Goal: Information Seeking & Learning: Learn about a topic

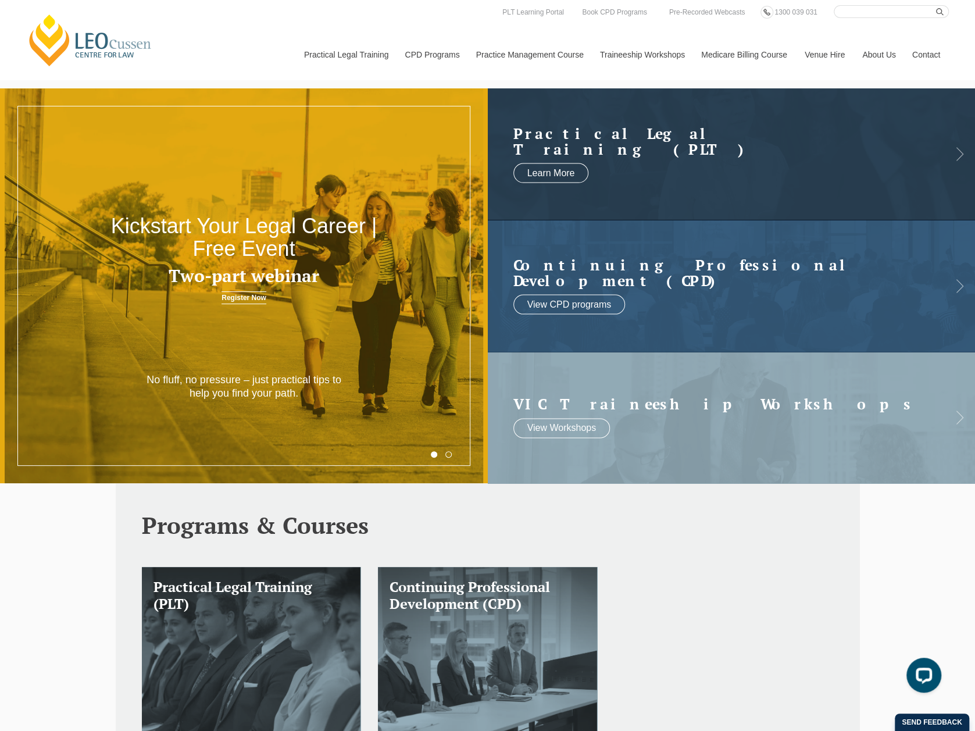
click at [855, 8] on input "Search here" at bounding box center [891, 11] width 115 height 13
type input "jobs"
click at [936, 5] on button "submit" at bounding box center [942, 11] width 13 height 13
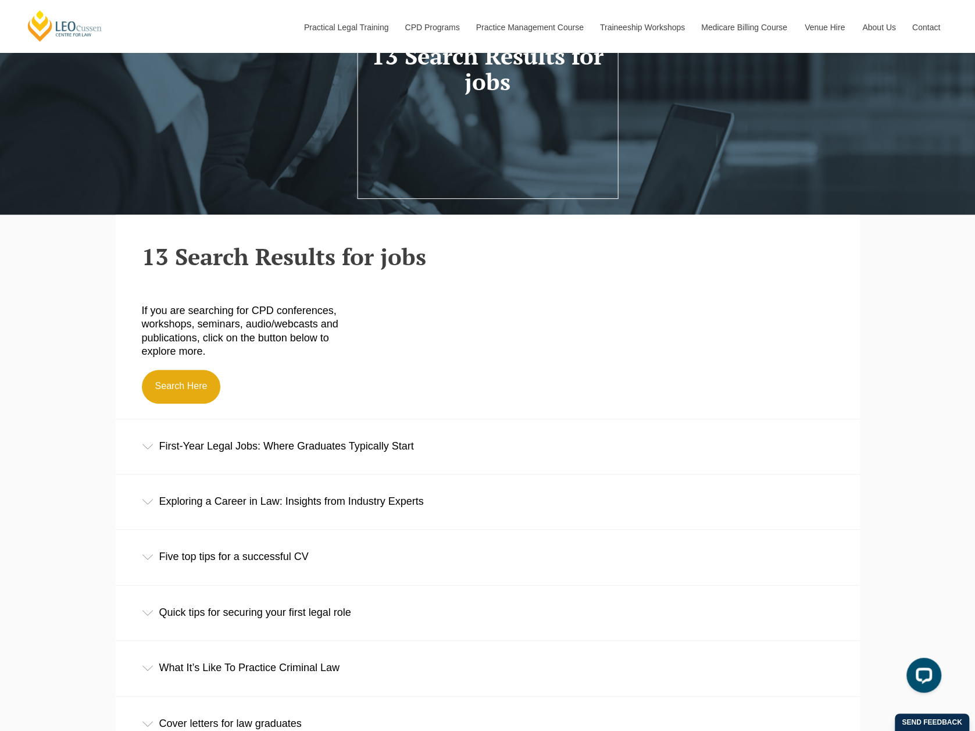
scroll to position [233, 0]
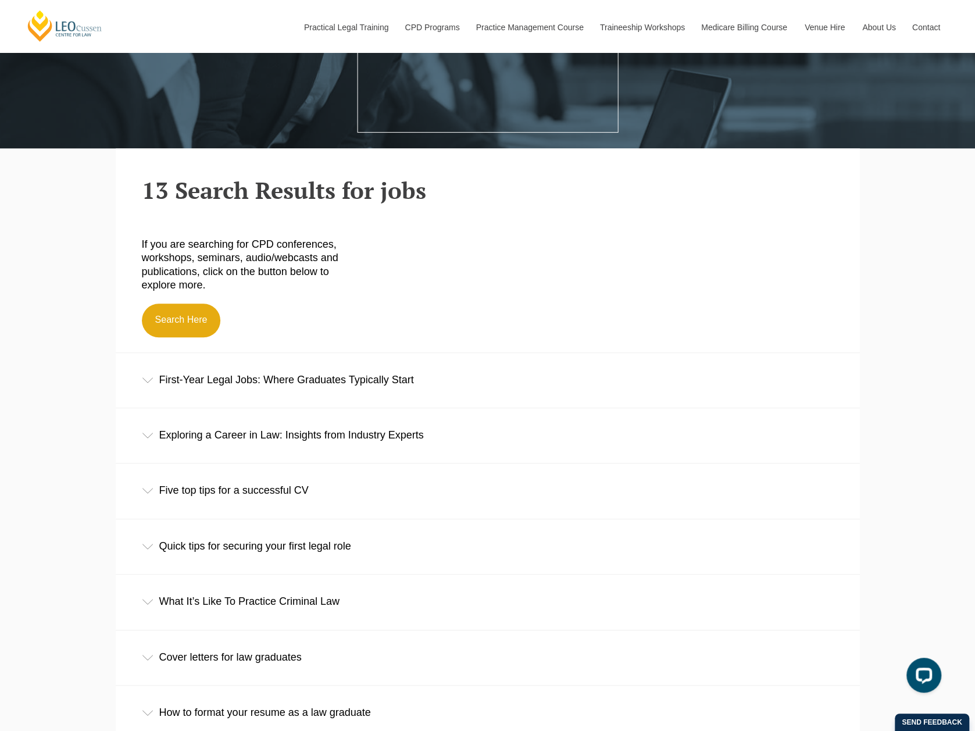
drag, startPoint x: 368, startPoint y: 382, endPoint x: 213, endPoint y: 380, distance: 155.3
click at [213, 380] on div "First-Year Legal Jobs: Where Graduates Typically Start" at bounding box center [488, 380] width 744 height 54
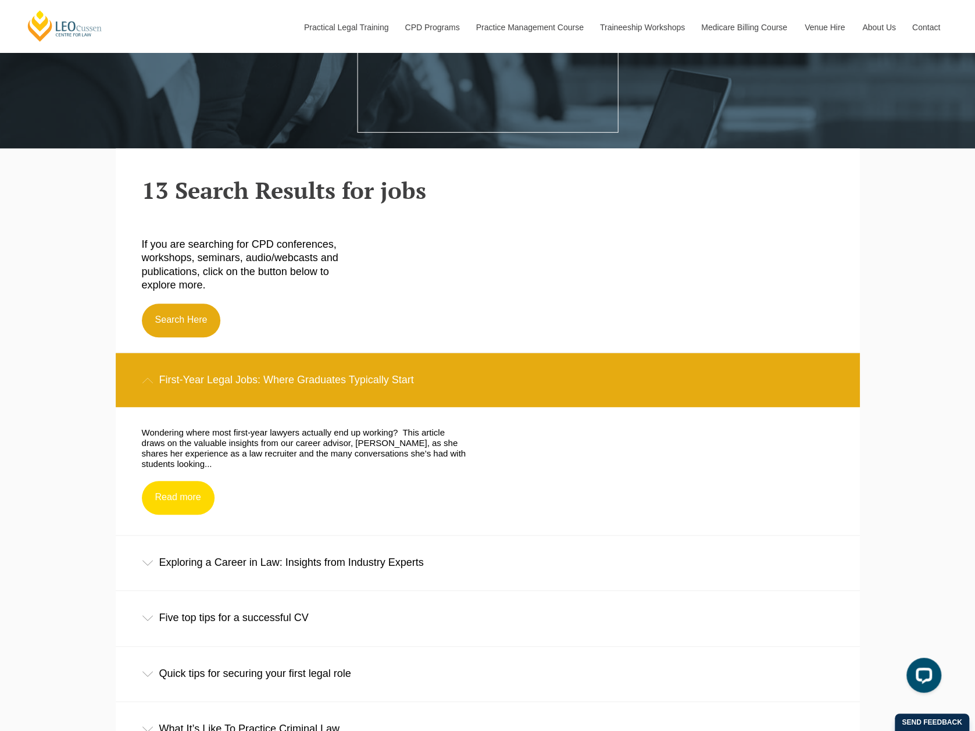
click at [172, 493] on link "Read more" at bounding box center [178, 498] width 73 height 34
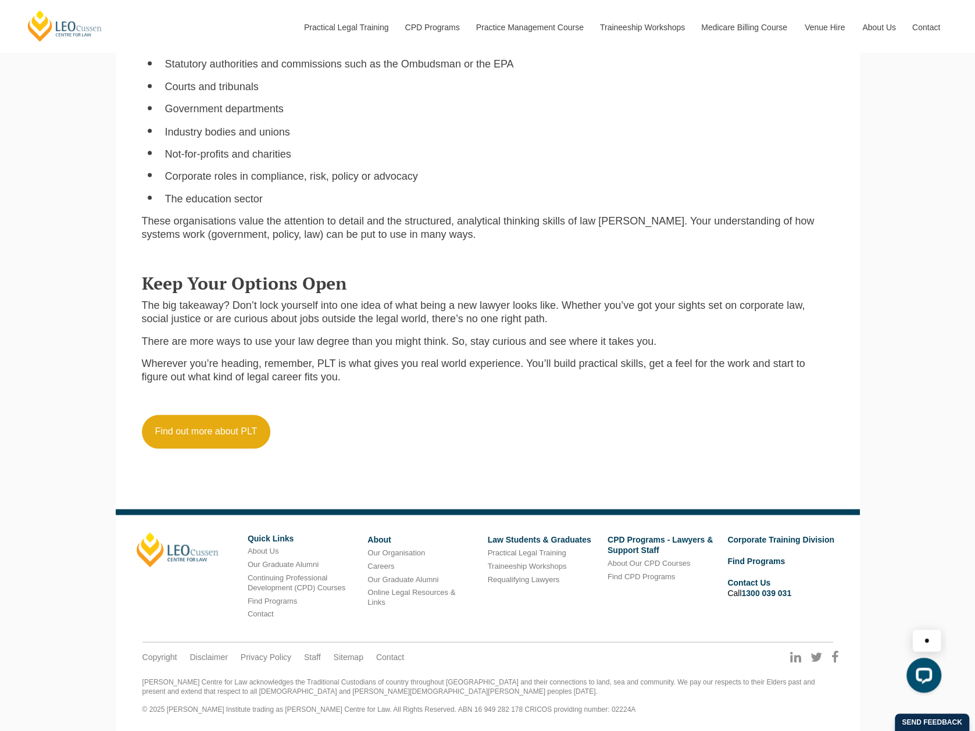
scroll to position [1338, 0]
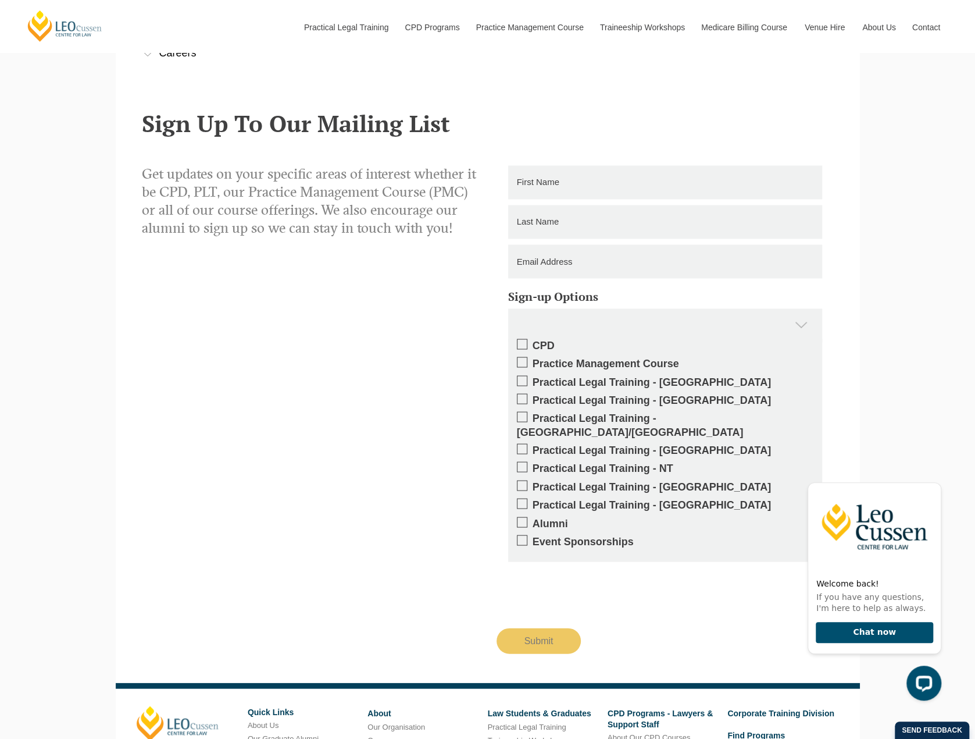
scroll to position [1377, 0]
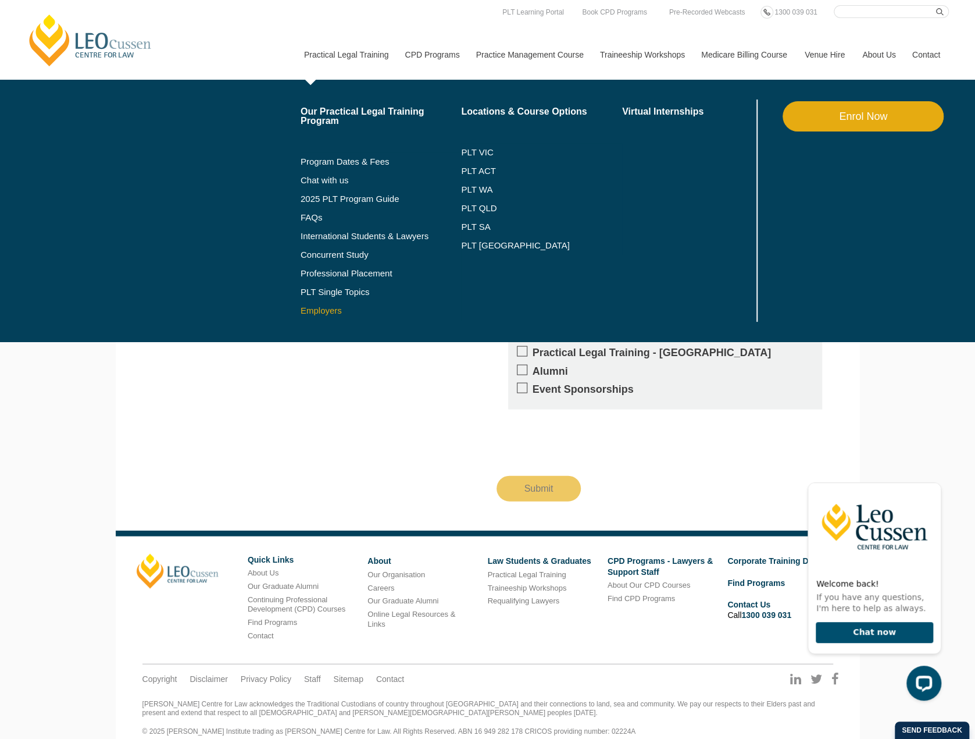
click at [310, 311] on link "Employers" at bounding box center [381, 310] width 161 height 9
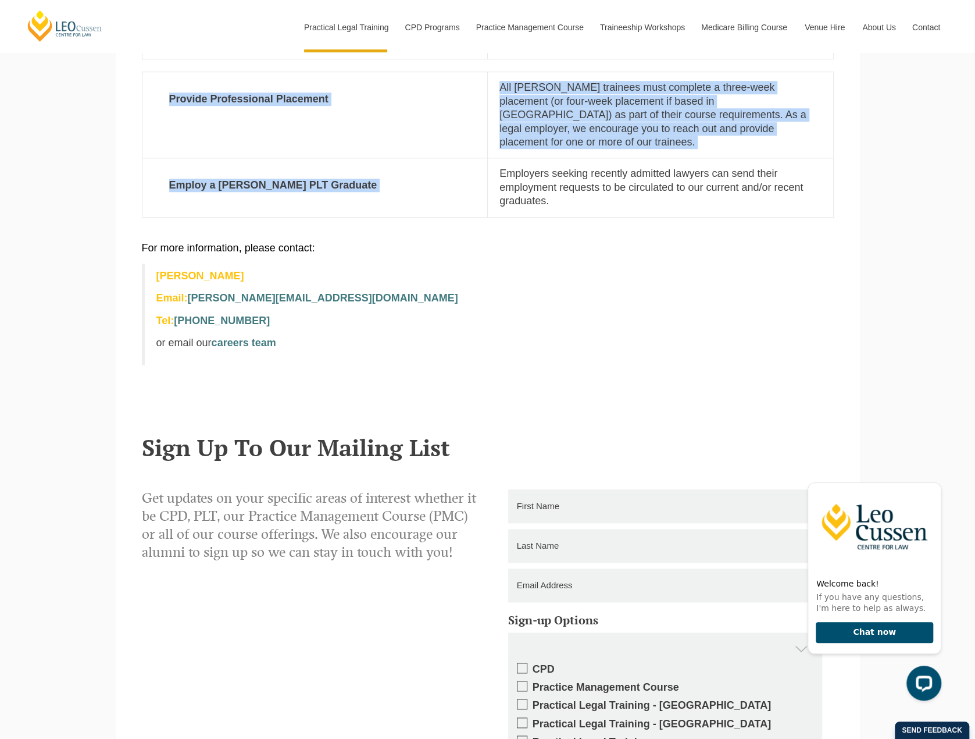
drag, startPoint x: 500, startPoint y: 162, endPoint x: 582, endPoint y: 206, distance: 92.4
click at [582, 206] on section "Provide Professional Placement All [PERSON_NAME] trainees must complete a three…" at bounding box center [488, 151] width 744 height 158
